Goal: Check status: Check status

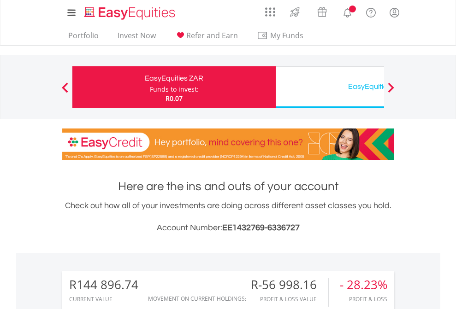
scroll to position [88, 145]
click at [150, 87] on div "Funds to invest:" at bounding box center [174, 89] width 49 height 9
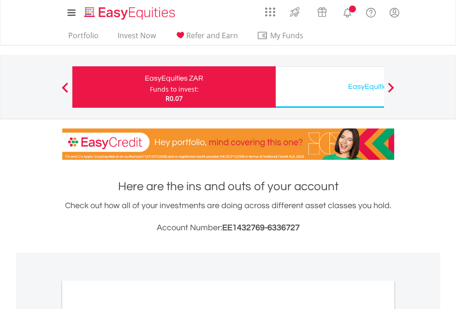
scroll to position [554, 0]
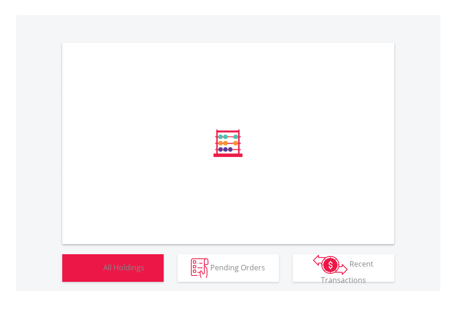
click at [103, 272] on span "All Holdings" at bounding box center [123, 267] width 41 height 10
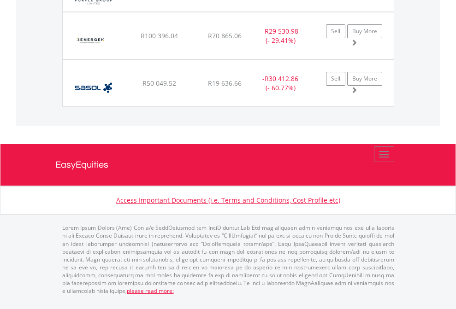
scroll to position [88, 145]
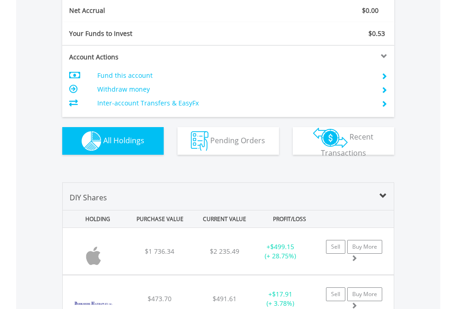
scroll to position [1044, 0]
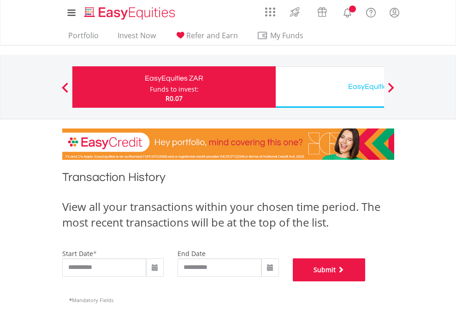
click at [366, 282] on button "Submit" at bounding box center [329, 270] width 73 height 23
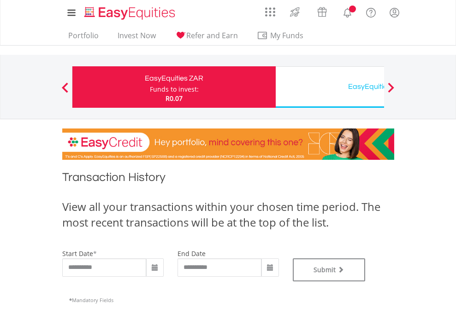
click at [330, 87] on div "EasyEquities USD" at bounding box center [377, 86] width 192 height 13
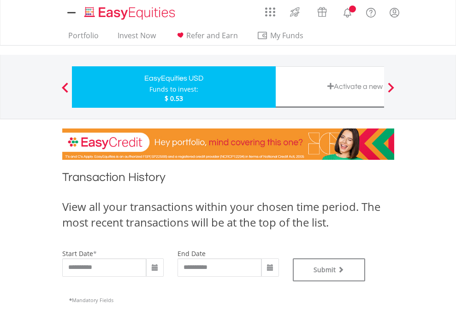
type input "**********"
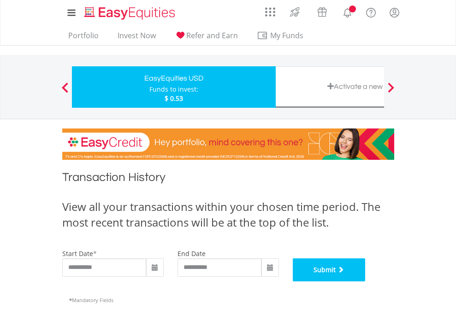
click at [366, 282] on button "Submit" at bounding box center [329, 270] width 73 height 23
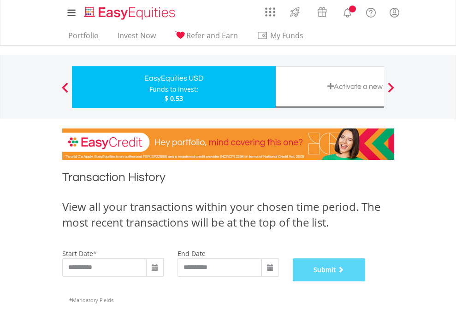
scroll to position [374, 0]
